Goal: Check status: Check status

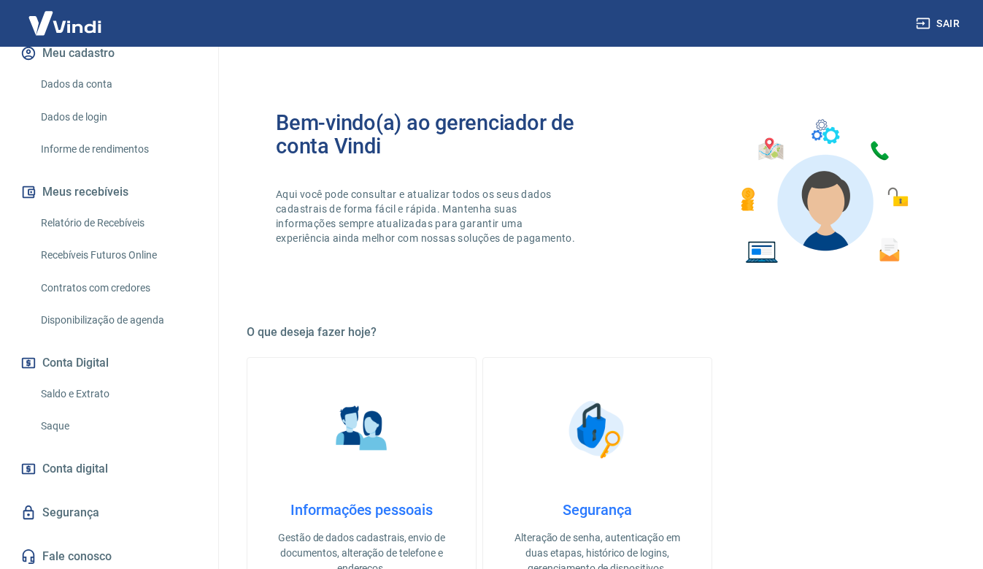
scroll to position [193, 0]
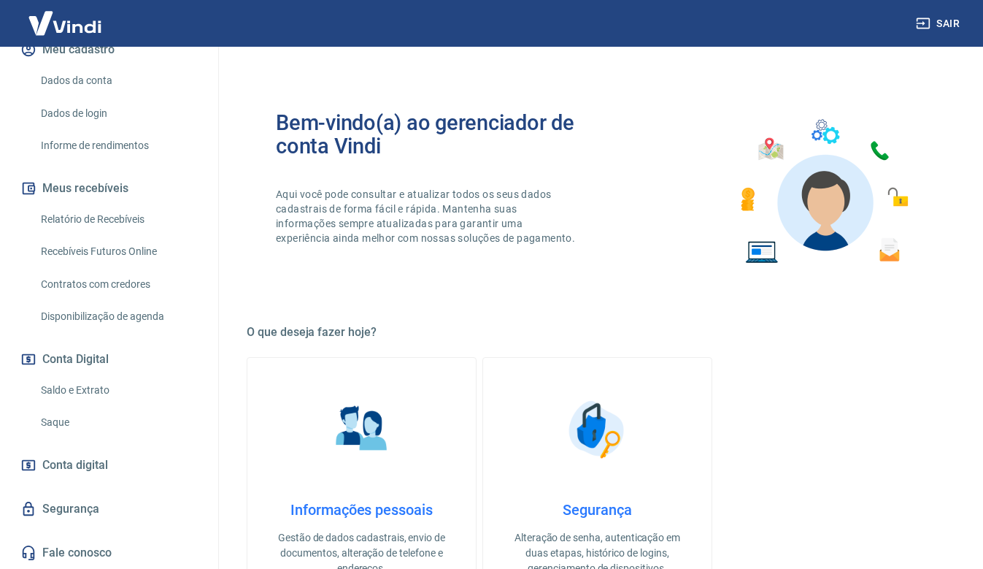
click at [97, 399] on link "Saldo e Extrato" at bounding box center [118, 390] width 166 height 30
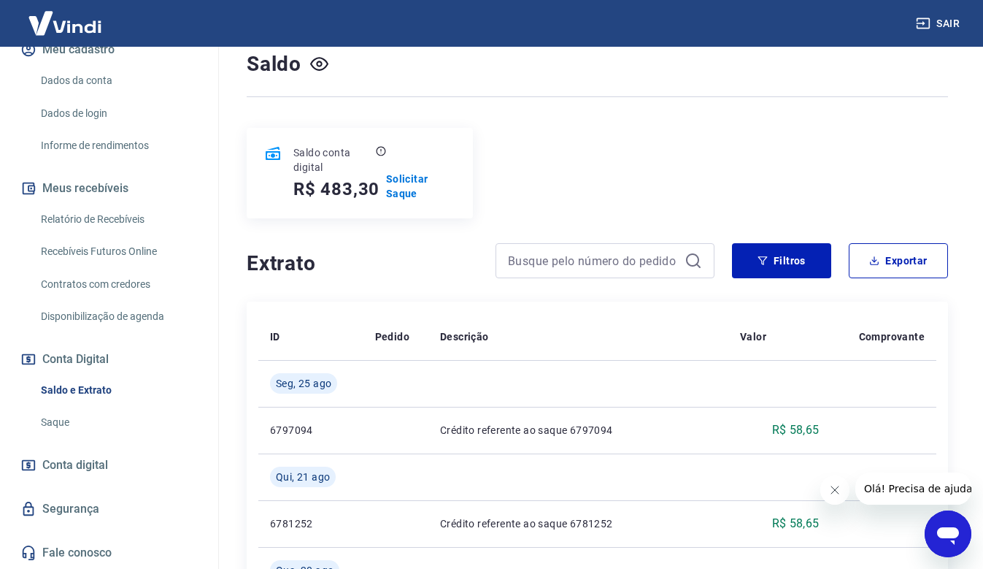
scroll to position [73, 0]
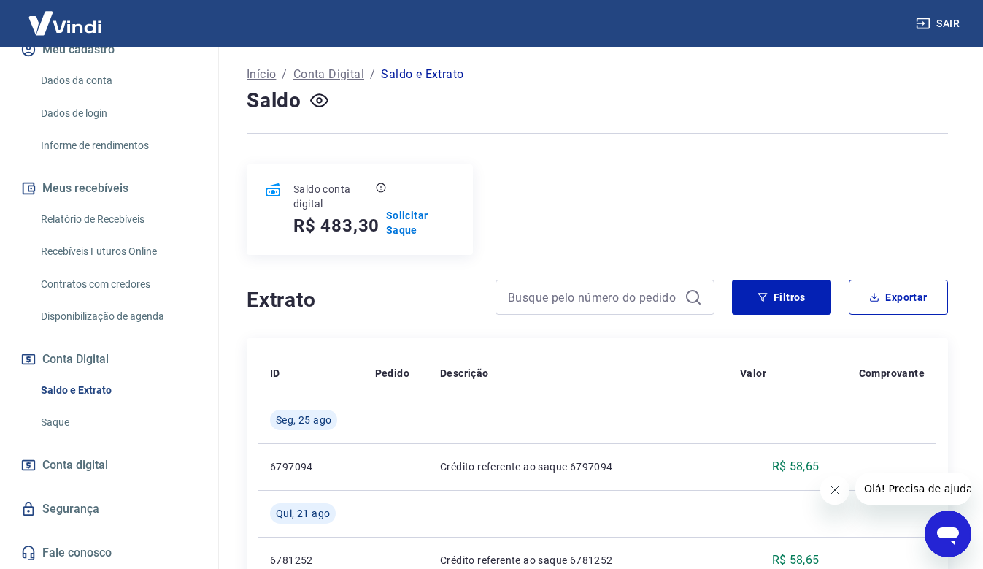
click at [102, 224] on link "Relatório de Recebíveis" at bounding box center [118, 219] width 166 height 30
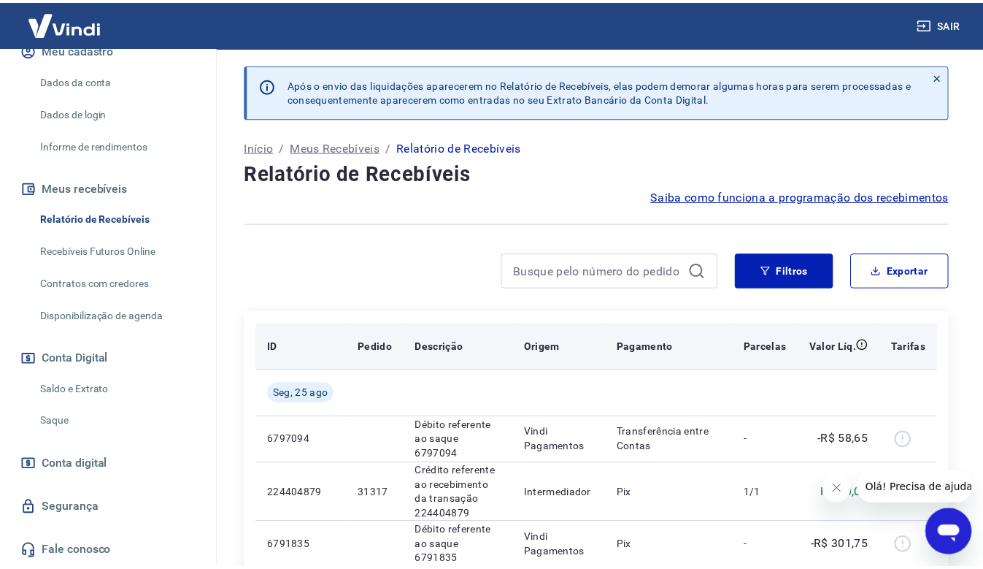
scroll to position [73, 0]
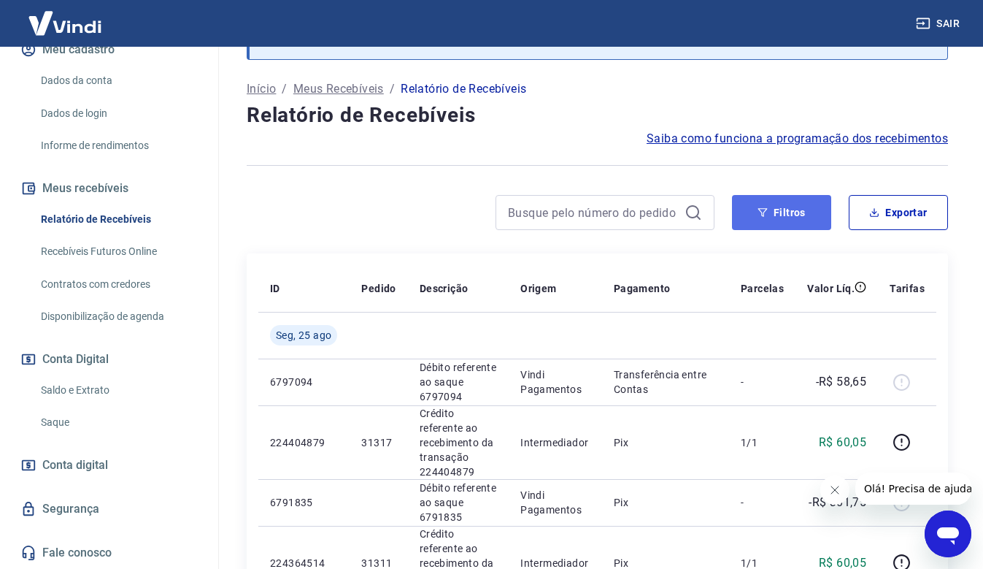
click at [787, 209] on button "Filtros" at bounding box center [781, 212] width 99 height 35
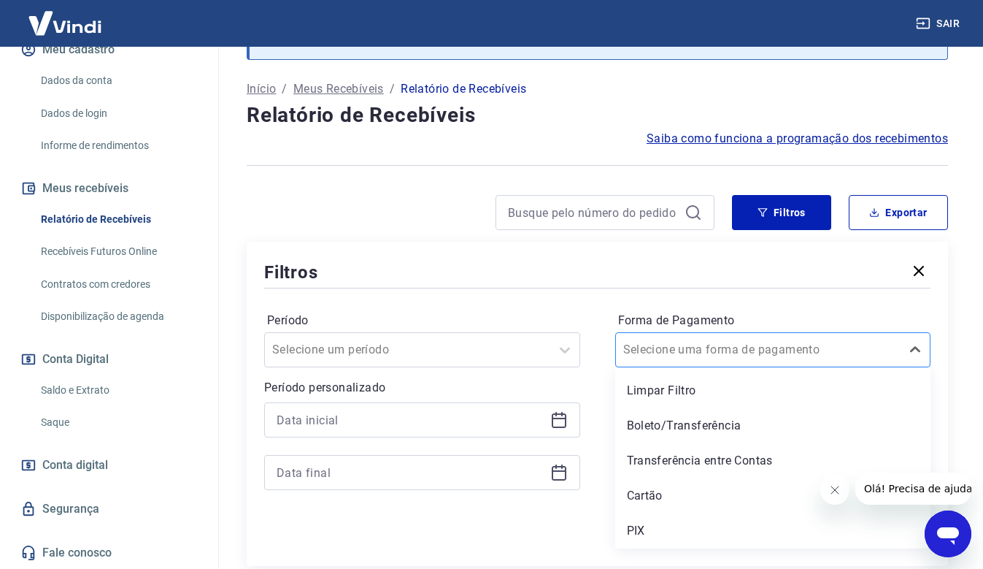
click at [907, 364] on div at bounding box center [915, 350] width 29 height 34
click at [644, 532] on div "PIX" at bounding box center [773, 530] width 316 height 29
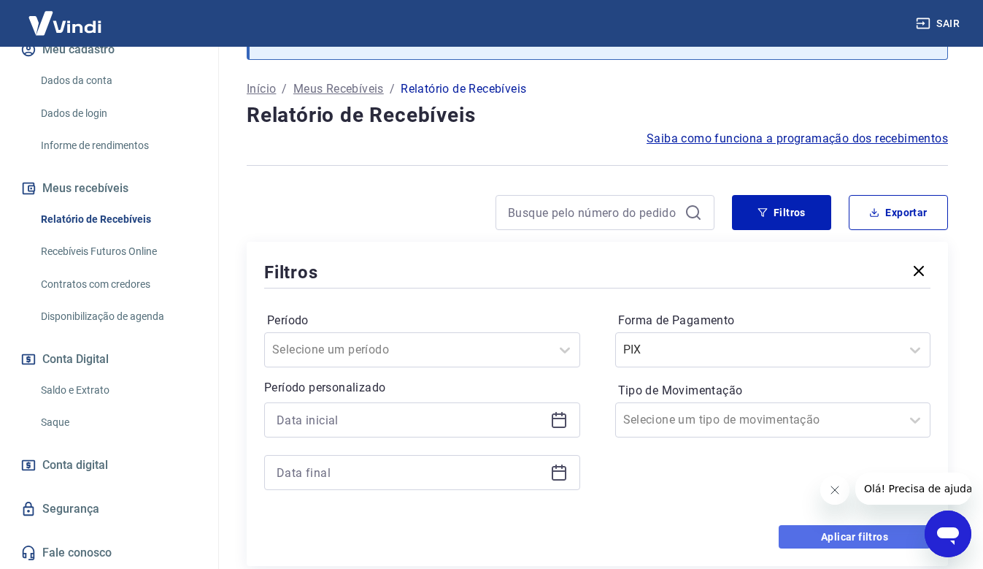
click at [816, 534] on button "Aplicar filtros" at bounding box center [855, 536] width 152 height 23
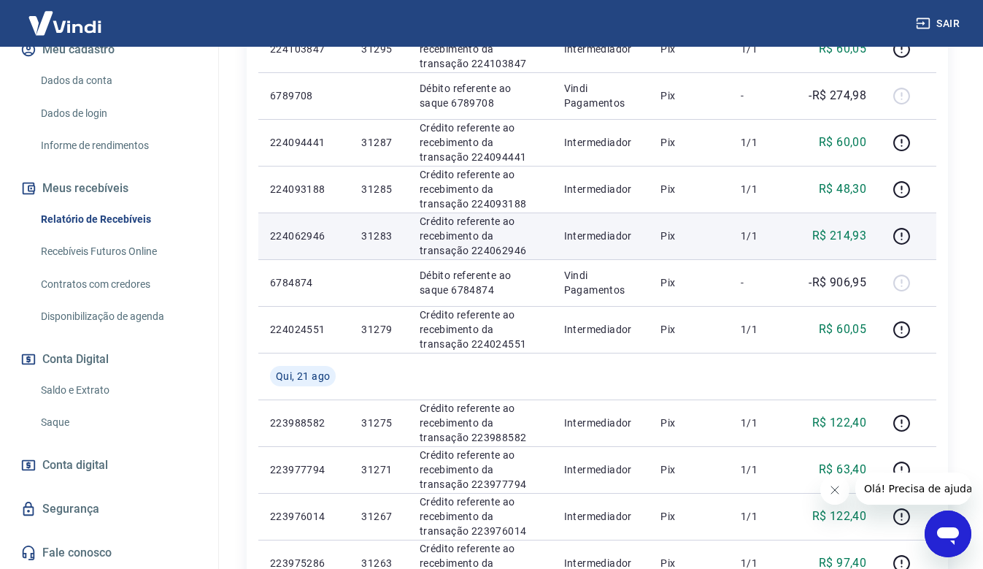
scroll to position [667, 0]
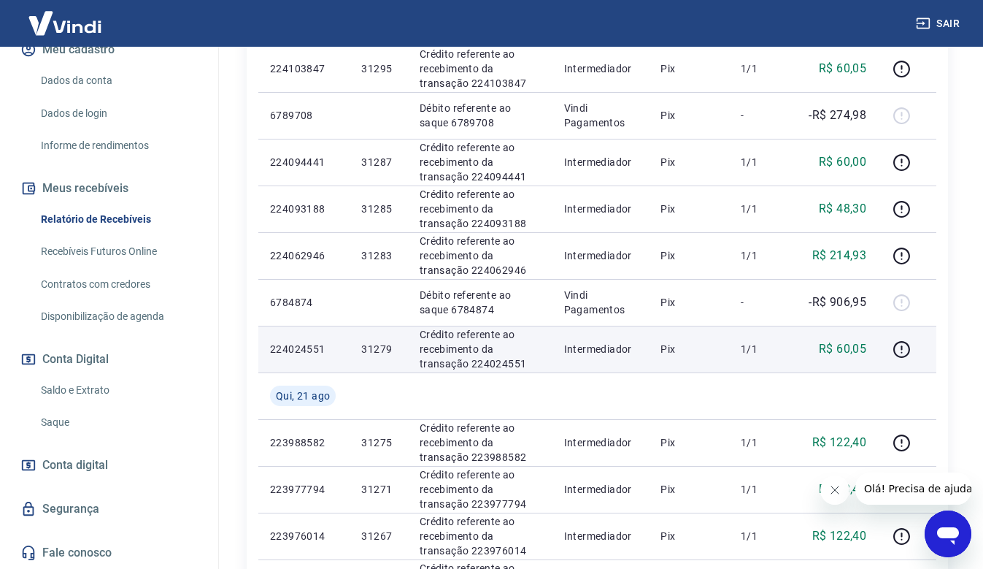
click at [729, 368] on td "Pix" at bounding box center [689, 349] width 80 height 47
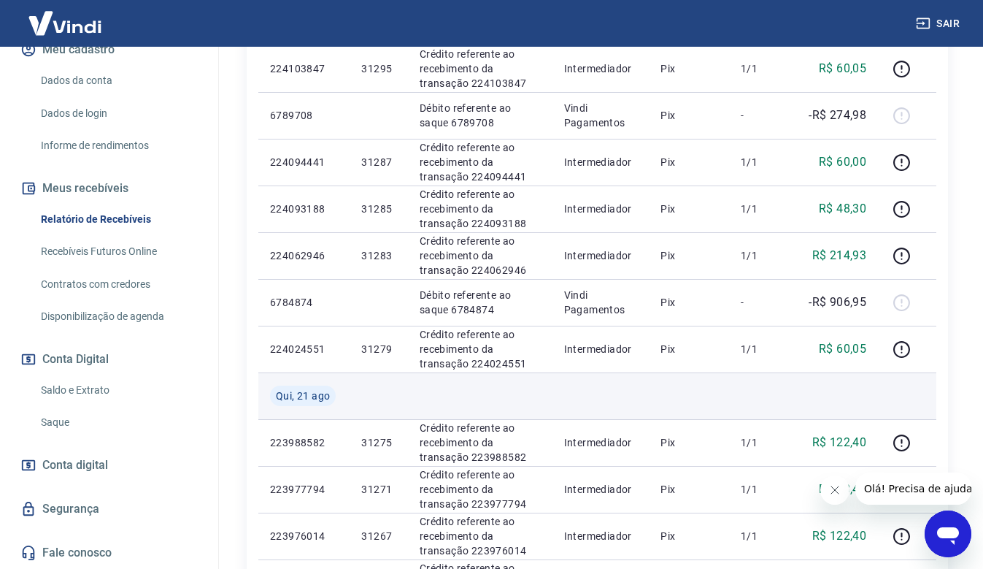
drag, startPoint x: 699, startPoint y: 399, endPoint x: 642, endPoint y: 387, distance: 59.0
click at [695, 399] on td at bounding box center [689, 395] width 80 height 47
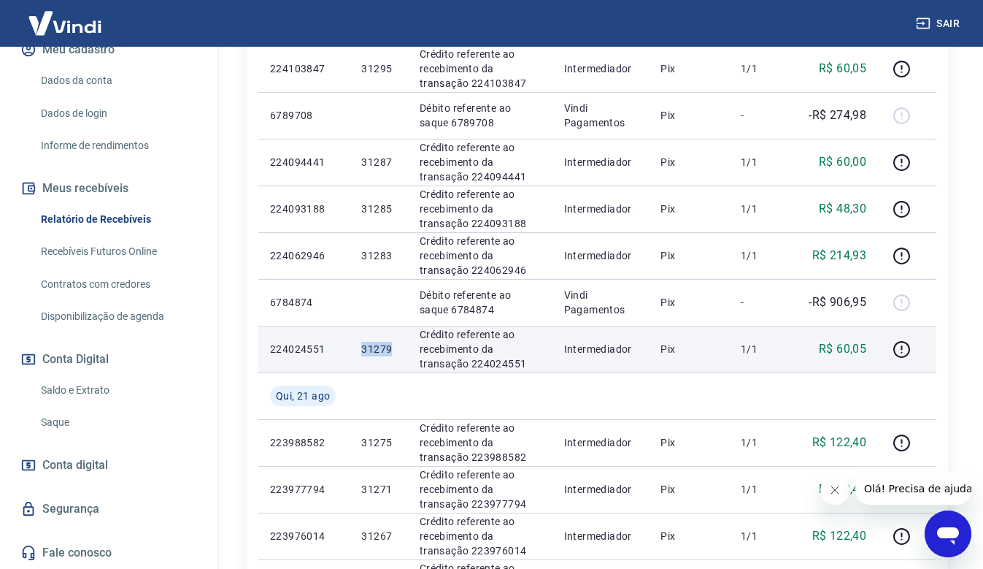
drag, startPoint x: 394, startPoint y: 348, endPoint x: 340, endPoint y: 347, distance: 53.3
click at [340, 347] on tr "224024551 31279 Crédito referente ao recebimento da transação 224024551 Interme…" at bounding box center [597, 349] width 678 height 47
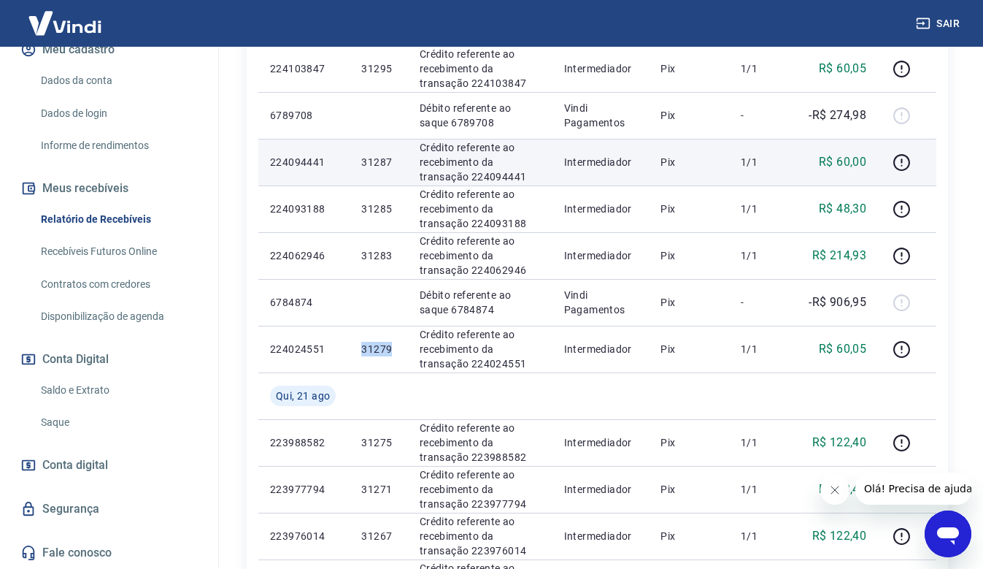
copy tr "31279"
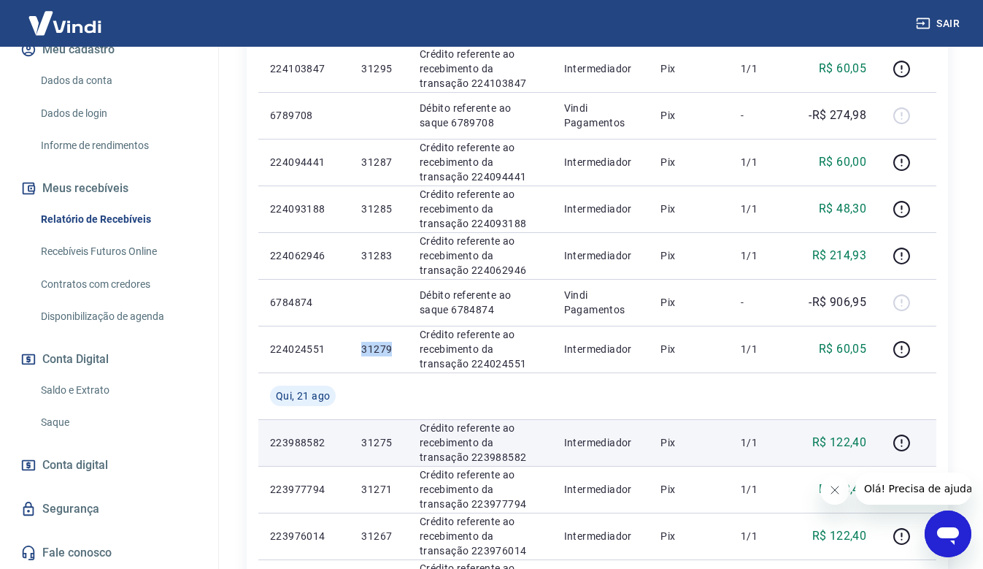
copy tr "31279"
